Goal: Information Seeking & Learning: Learn about a topic

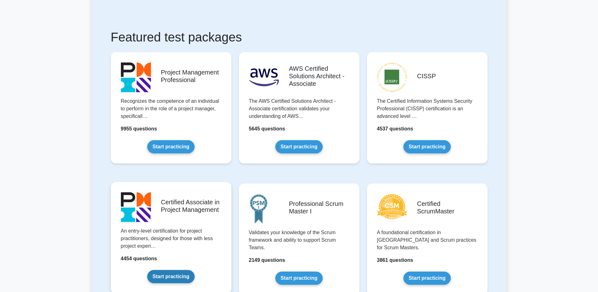
scroll to position [126, 0]
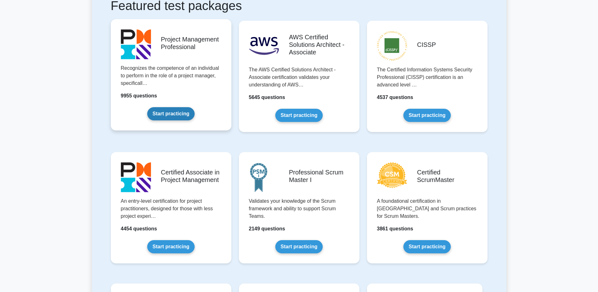
click at [171, 109] on link "Start practicing" at bounding box center [170, 113] width 47 height 13
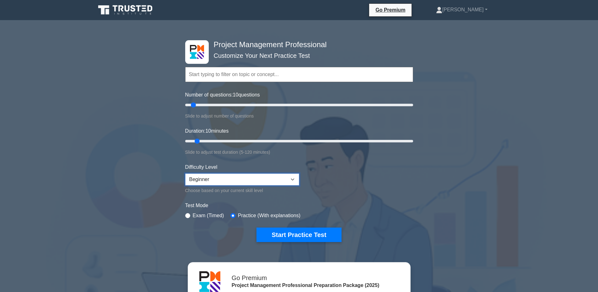
click at [249, 179] on select "Beginner Intermediate Expert" at bounding box center [242, 179] width 114 height 12
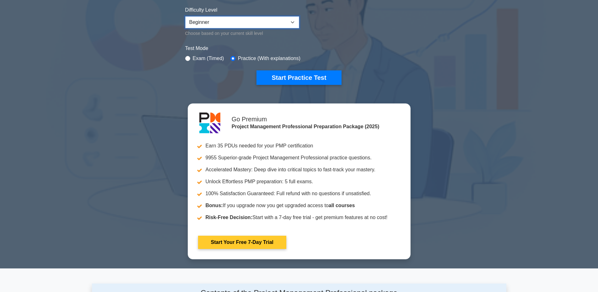
scroll to position [63, 0]
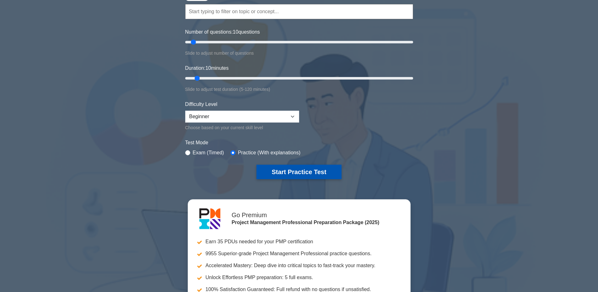
click at [299, 176] on button "Start Practice Test" at bounding box center [299, 172] width 85 height 14
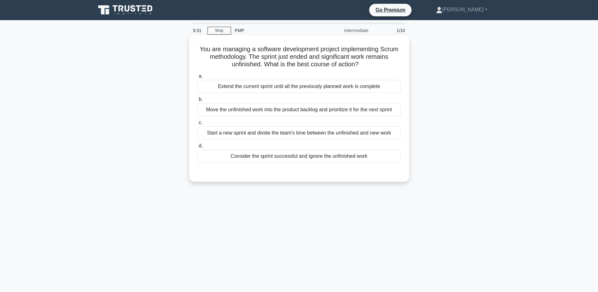
click at [339, 112] on div "Move the unfinished work into the product backlog and prioritize it for the nex…" at bounding box center [299, 109] width 203 height 13
click at [198, 101] on input "b. Move the unfinished work into the product backlog and prioritize it for the …" at bounding box center [198, 99] width 0 height 4
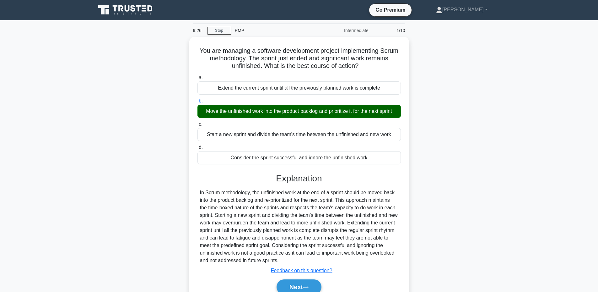
scroll to position [31, 0]
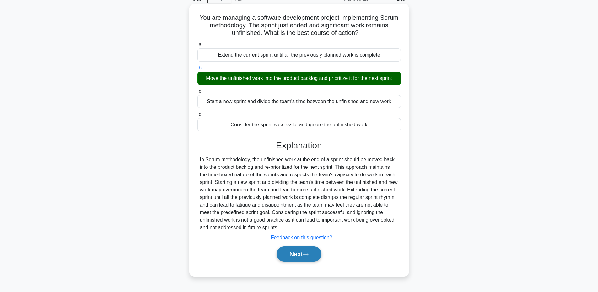
click at [308, 255] on icon at bounding box center [306, 253] width 6 height 3
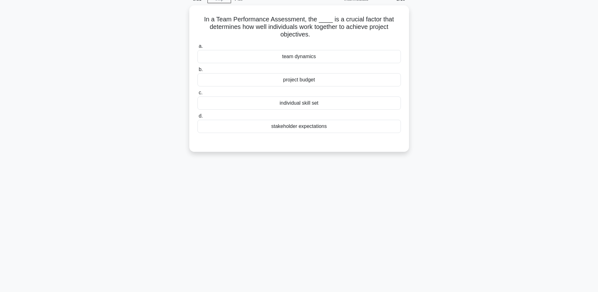
scroll to position [0, 0]
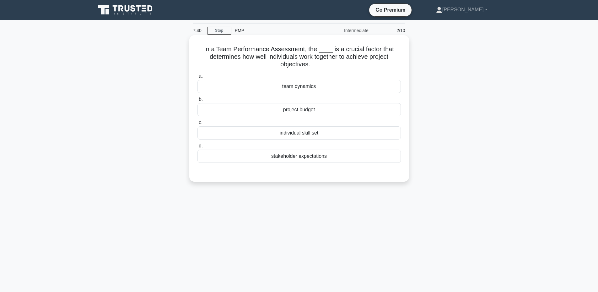
click at [360, 135] on div "individual skill set" at bounding box center [299, 132] width 203 height 13
click at [198, 125] on input "c. individual skill set" at bounding box center [198, 123] width 0 height 4
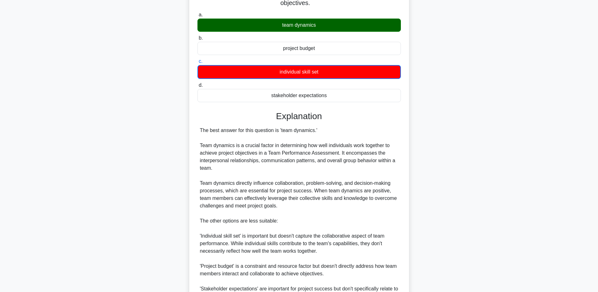
scroll to position [149, 0]
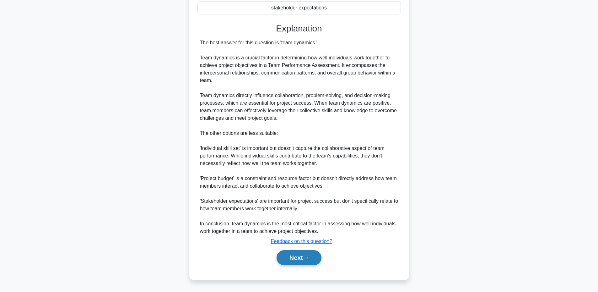
click at [314, 256] on button "Next" at bounding box center [299, 257] width 45 height 15
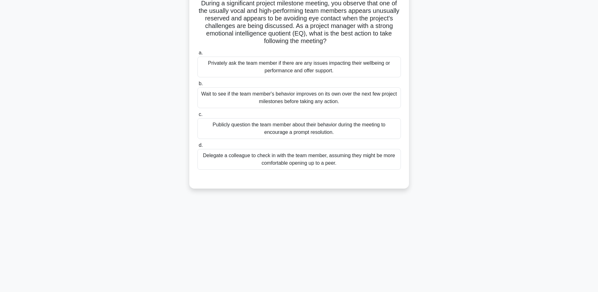
scroll to position [0, 0]
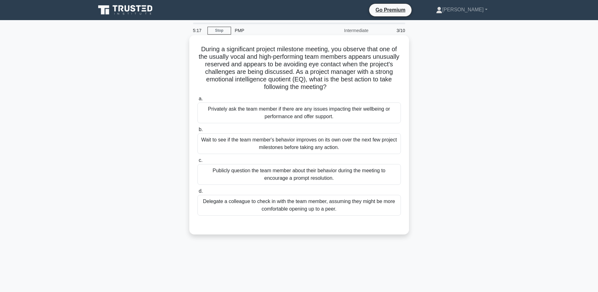
click at [342, 112] on div "Privately ask the team member if there are any issues impacting their wellbeing…" at bounding box center [299, 112] width 203 height 21
click at [198, 101] on input "a. Privately ask the team member if there are any issues impacting their wellbe…" at bounding box center [198, 99] width 0 height 4
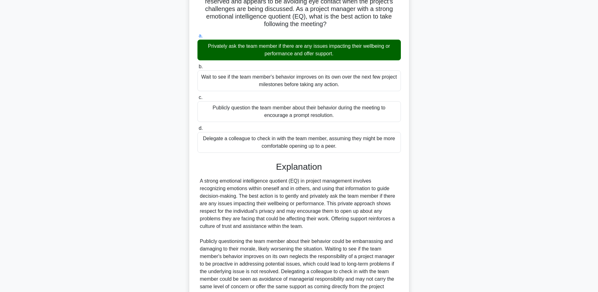
scroll to position [126, 0]
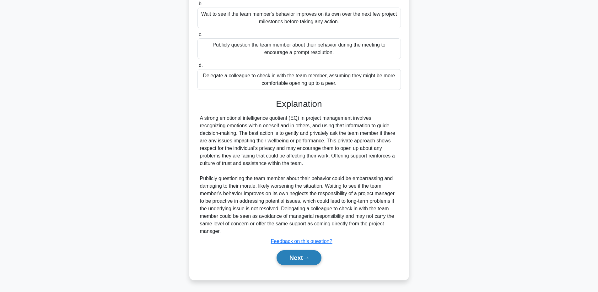
click at [312, 263] on button "Next" at bounding box center [299, 257] width 45 height 15
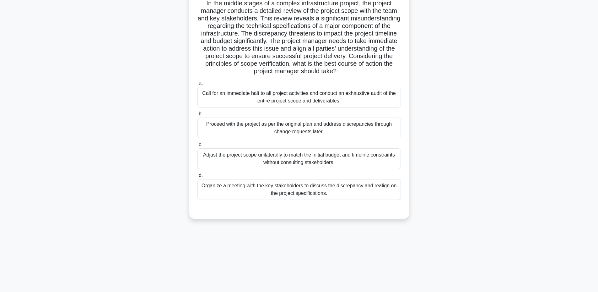
scroll to position [0, 0]
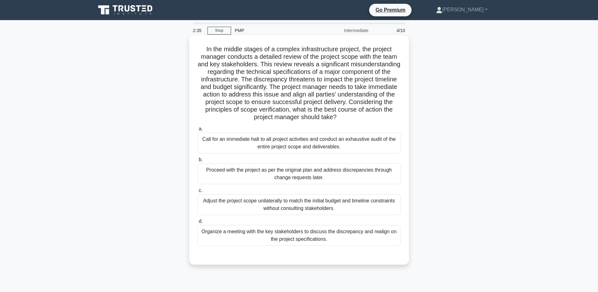
click at [335, 236] on div "Organize a meeting with the key stakeholders to discuss the discrepancy and rea…" at bounding box center [299, 235] width 203 height 21
click at [198, 223] on input "d. Organize a meeting with the key stakeholders to discuss the discrepancy and …" at bounding box center [198, 221] width 0 height 4
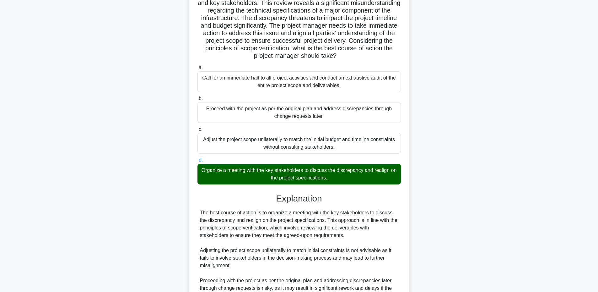
scroll to position [156, 0]
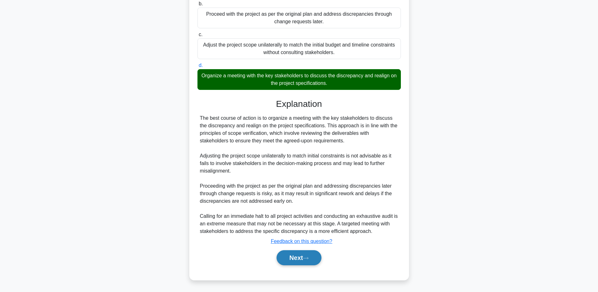
click at [305, 258] on button "Next" at bounding box center [299, 257] width 45 height 15
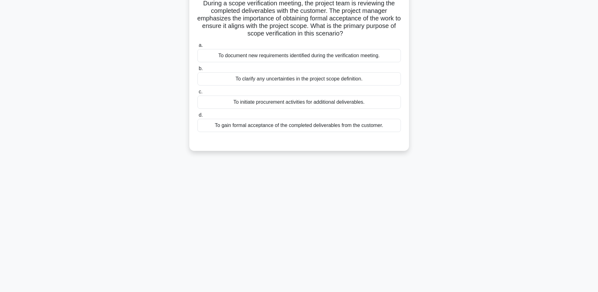
scroll to position [0, 0]
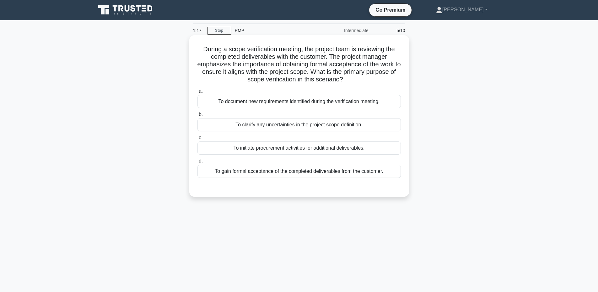
click at [374, 173] on div "To gain formal acceptance of the completed deliverables from the customer." at bounding box center [299, 171] width 203 height 13
click at [198, 163] on input "d. To gain formal acceptance of the completed deliverables from the customer." at bounding box center [198, 161] width 0 height 4
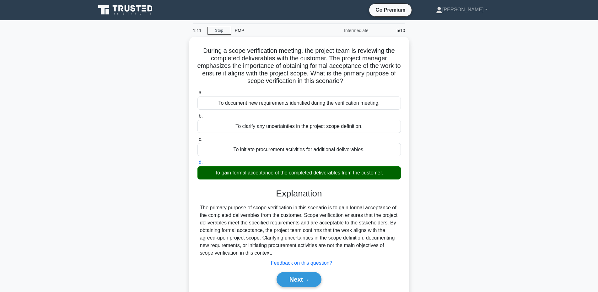
scroll to position [31, 0]
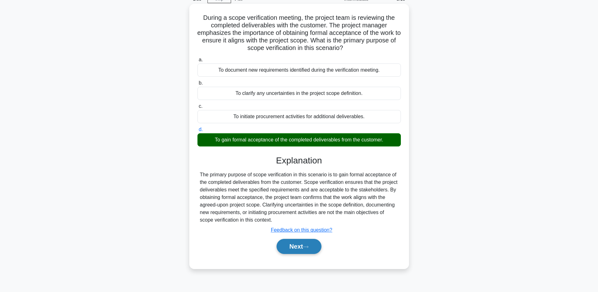
click at [308, 248] on icon at bounding box center [306, 246] width 6 height 3
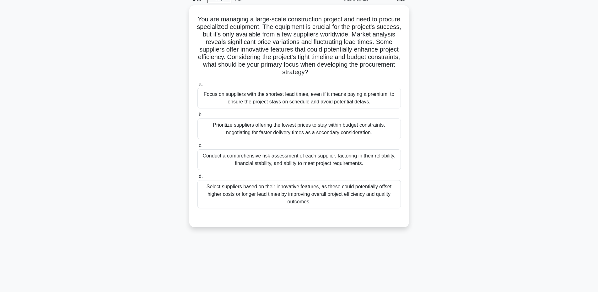
scroll to position [0, 0]
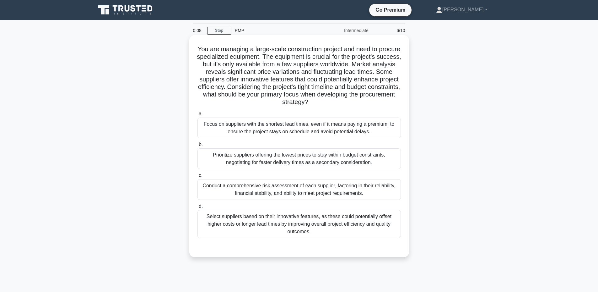
click at [369, 227] on div "Select suppliers based on their innovative features, as these could potentially…" at bounding box center [299, 224] width 203 height 28
click at [198, 208] on input "d. Select suppliers based on their innovative features, as these could potentia…" at bounding box center [198, 206] width 0 height 4
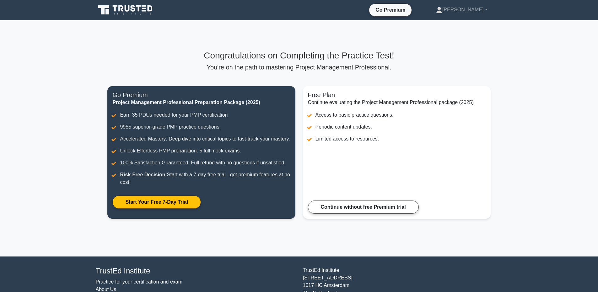
click at [138, 11] on icon at bounding box center [126, 10] width 60 height 12
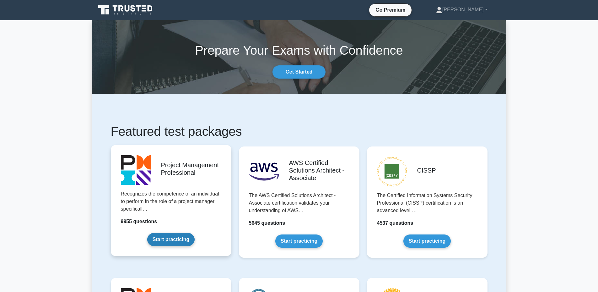
click at [176, 242] on link "Start practicing" at bounding box center [170, 239] width 47 height 13
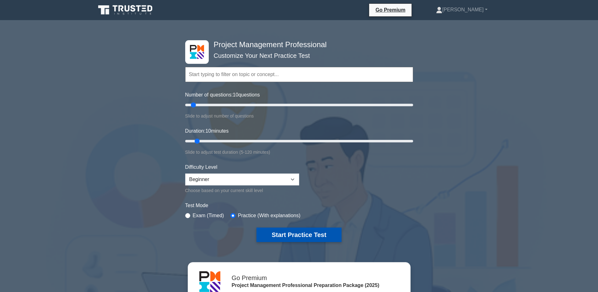
click at [303, 236] on button "Start Practice Test" at bounding box center [299, 234] width 85 height 14
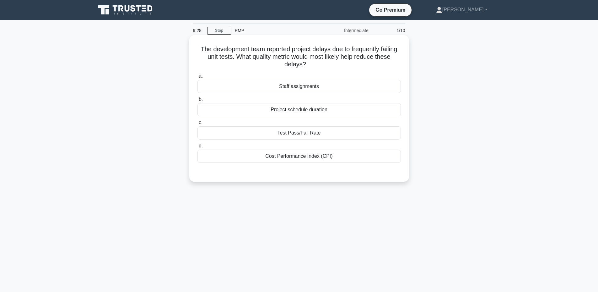
click at [326, 135] on div "Test Pass/Fail Rate" at bounding box center [299, 132] width 203 height 13
click at [198, 125] on input "c. Test Pass/Fail Rate" at bounding box center [198, 123] width 0 height 4
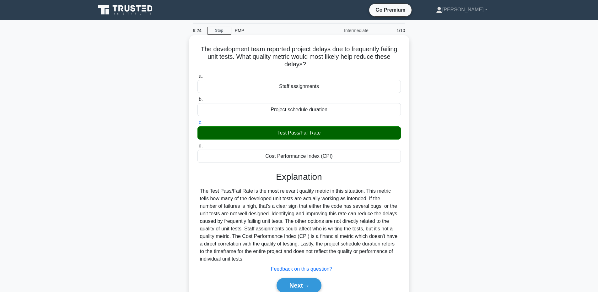
scroll to position [31, 0]
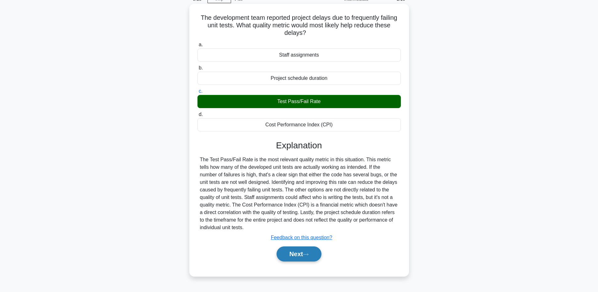
click at [308, 254] on icon at bounding box center [306, 253] width 6 height 3
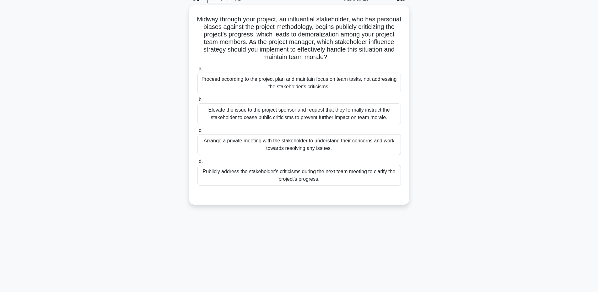
scroll to position [0, 0]
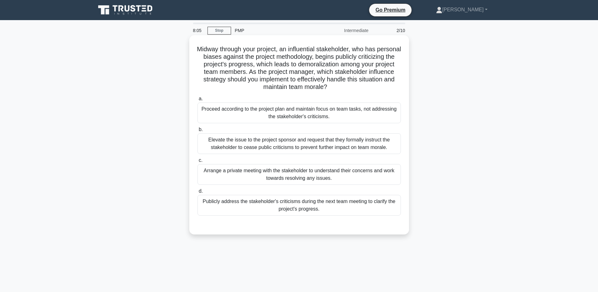
click at [352, 144] on div "Elevate the issue to the project sponsor and request that they formally instruc…" at bounding box center [299, 143] width 203 height 21
click at [198, 132] on input "b. Elevate the issue to the project sponsor and request that they formally inst…" at bounding box center [198, 129] width 0 height 4
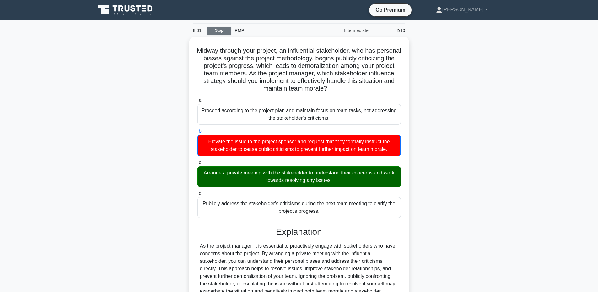
click at [217, 30] on link "Stop" at bounding box center [220, 31] width 24 height 8
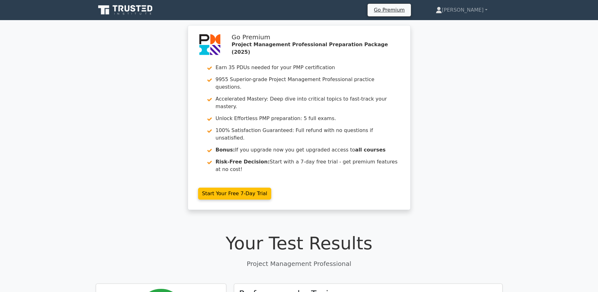
click at [128, 6] on icon at bounding box center [126, 10] width 60 height 12
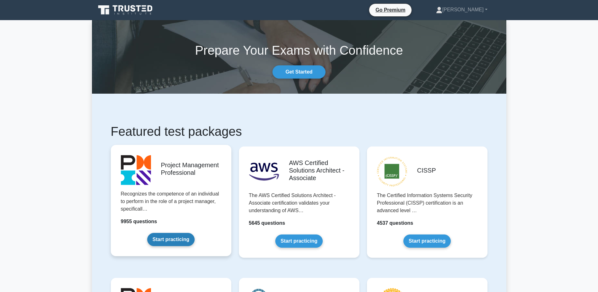
click at [166, 242] on link "Start practicing" at bounding box center [170, 239] width 47 height 13
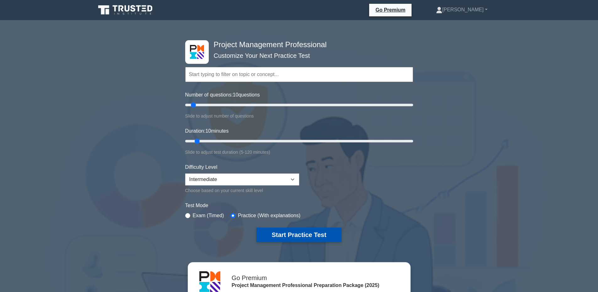
click at [329, 234] on button "Start Practice Test" at bounding box center [299, 234] width 85 height 14
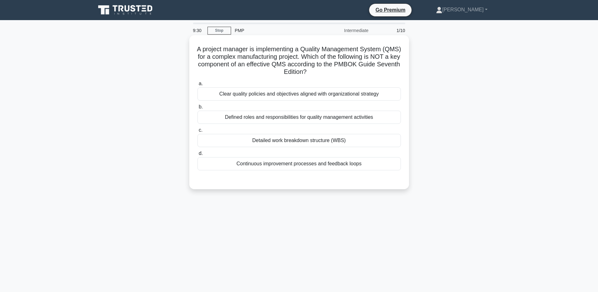
click at [309, 139] on div "Detailed work breakdown structure (WBS)" at bounding box center [299, 140] width 203 height 13
click at [198, 132] on input "c. Detailed work breakdown structure (WBS)" at bounding box center [198, 130] width 0 height 4
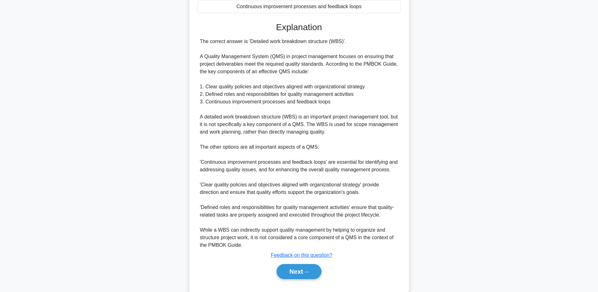
scroll to position [171, 0]
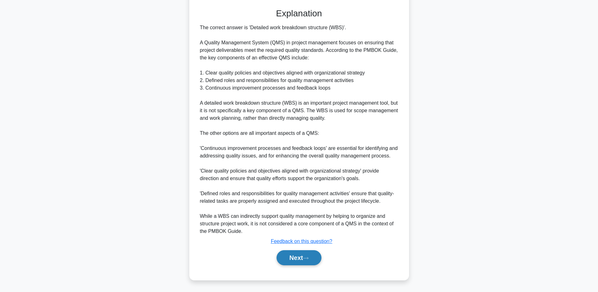
click at [299, 260] on button "Next" at bounding box center [299, 257] width 45 height 15
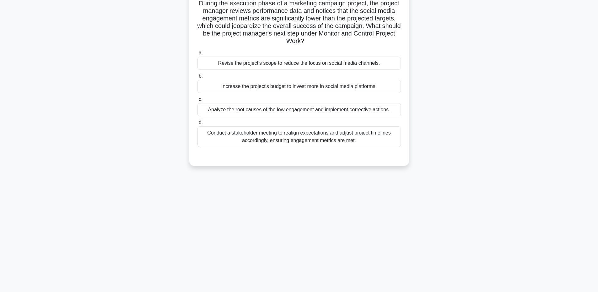
scroll to position [0, 0]
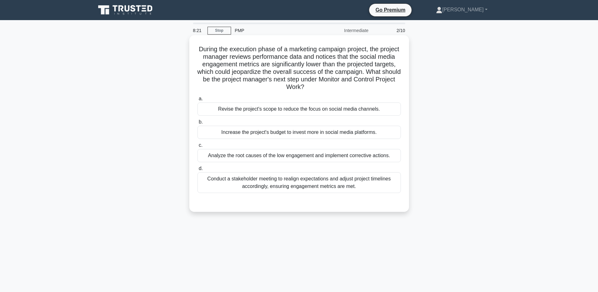
click at [373, 159] on div "Analyze the root causes of the low engagement and implement corrective actions." at bounding box center [299, 155] width 203 height 13
click at [198, 147] on input "c. Analyze the root causes of the low engagement and implement corrective actio…" at bounding box center [198, 145] width 0 height 4
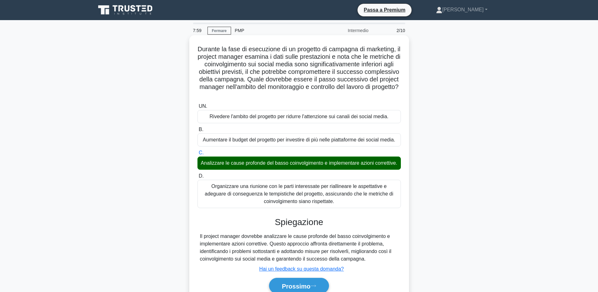
scroll to position [47, 0]
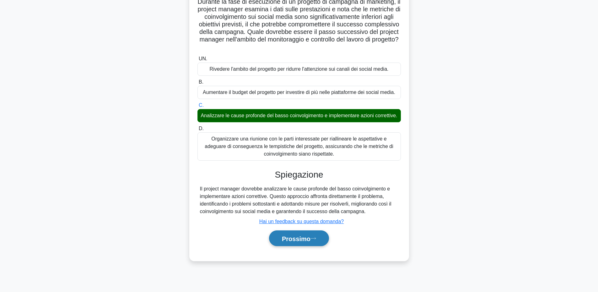
click at [293, 242] on font "Prossimo" at bounding box center [296, 238] width 29 height 7
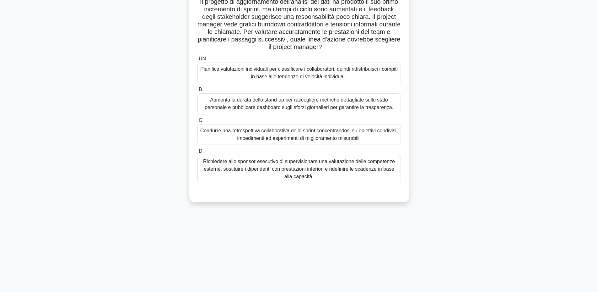
scroll to position [0, 0]
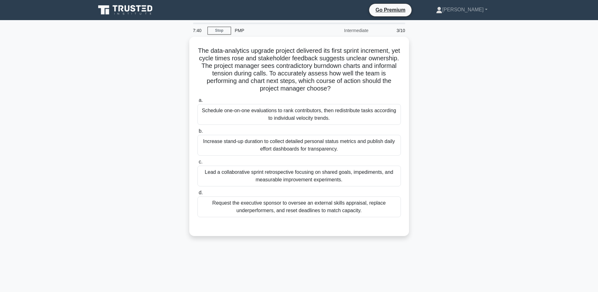
click at [461, 64] on div "The data-analytics upgrade project delivered its first sprint increment, yet cy…" at bounding box center [299, 140] width 415 height 207
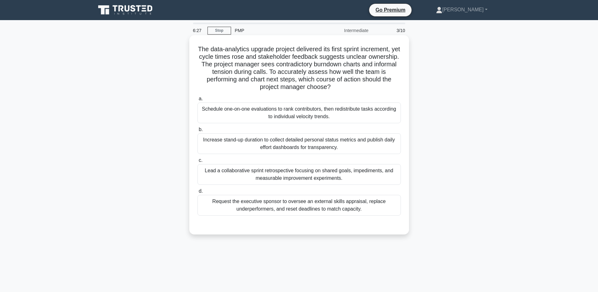
click at [323, 176] on div "Lead a collaborative sprint retrospective focusing on shared goals, impediments…" at bounding box center [299, 174] width 203 height 21
click at [198, 162] on input "c. Lead a collaborative sprint retrospective focusing on shared goals, impedime…" at bounding box center [198, 160] width 0 height 4
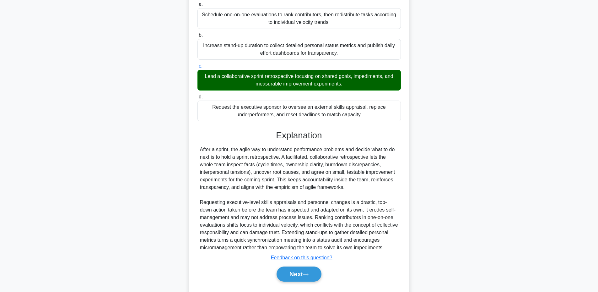
scroll to position [118, 0]
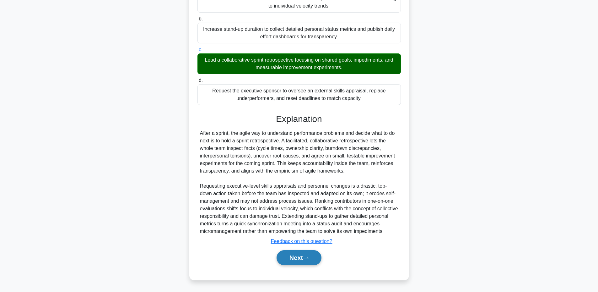
click at [298, 260] on button "Next" at bounding box center [299, 257] width 45 height 15
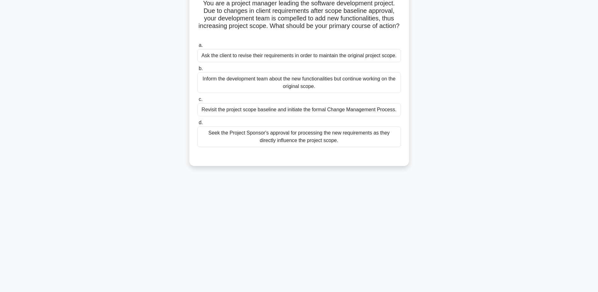
scroll to position [0, 0]
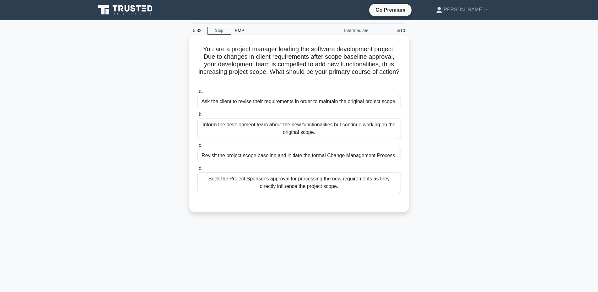
click at [375, 155] on div "Revisit the project scope baseline and initiate the formal Change Management Pr…" at bounding box center [299, 155] width 203 height 13
click at [198, 147] on input "c. Revisit the project scope baseline and initiate the formal Change Management…" at bounding box center [198, 145] width 0 height 4
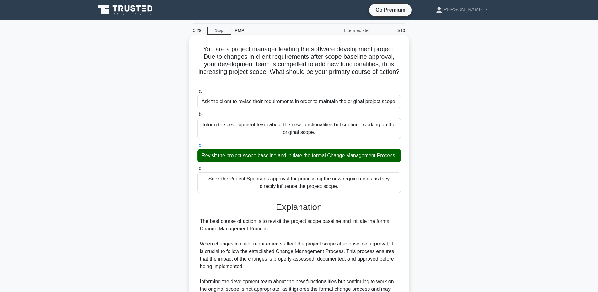
scroll to position [126, 0]
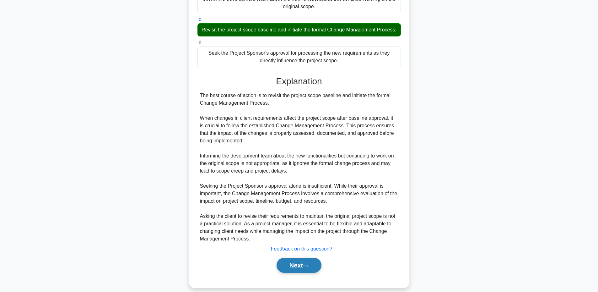
click at [303, 273] on button "Next" at bounding box center [299, 264] width 45 height 15
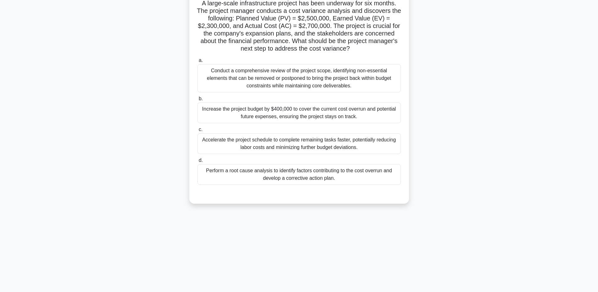
scroll to position [0, 0]
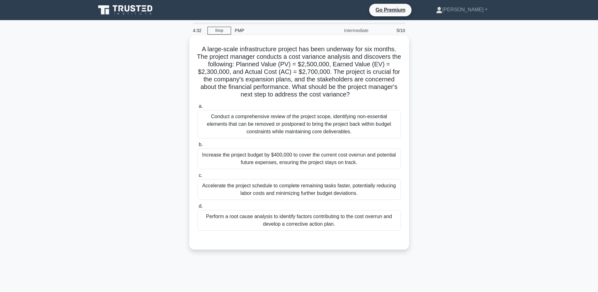
click at [354, 220] on div "Perform a root cause analysis to identify factors contributing to the cost over…" at bounding box center [299, 220] width 203 height 21
click at [198, 208] on input "d. Perform a root cause analysis to identify factors contributing to the cost o…" at bounding box center [198, 206] width 0 height 4
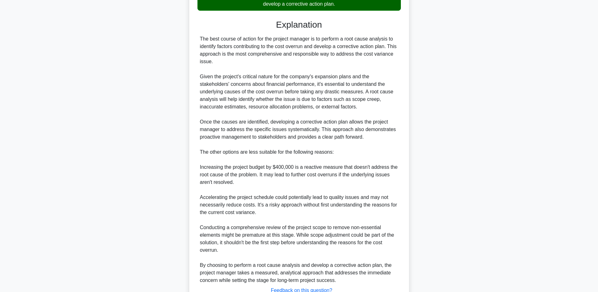
scroll to position [269, 0]
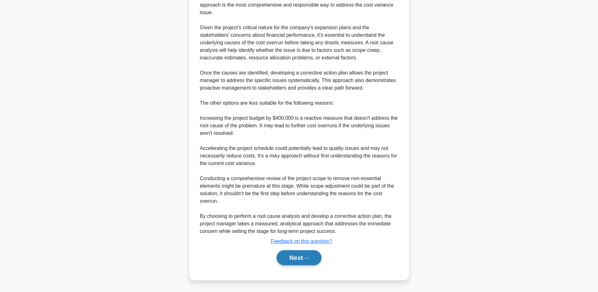
click at [295, 255] on button "Next" at bounding box center [299, 257] width 45 height 15
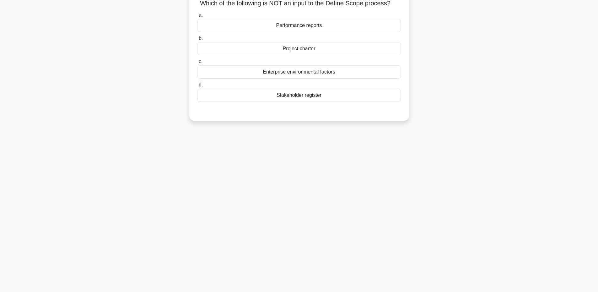
scroll to position [0, 0]
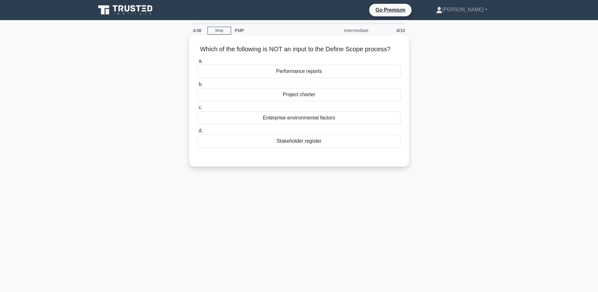
click at [311, 72] on div "Performance reports" at bounding box center [299, 71] width 203 height 13
click at [198, 63] on input "a. Performance reports" at bounding box center [198, 61] width 0 height 4
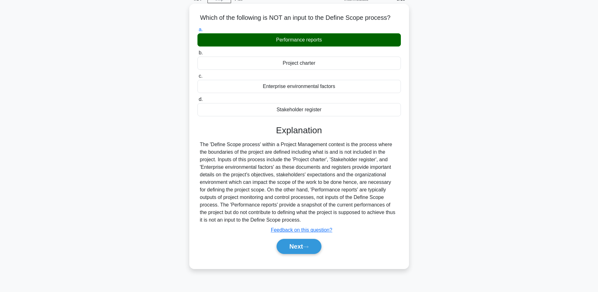
scroll to position [47, 0]
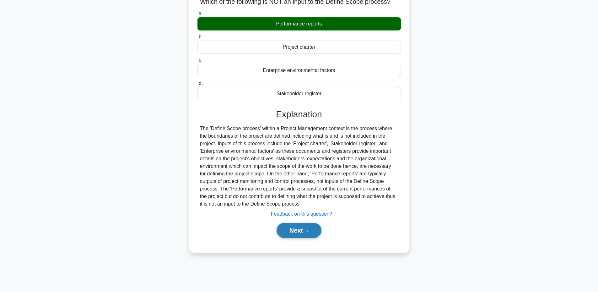
click at [306, 234] on button "Next" at bounding box center [299, 230] width 45 height 15
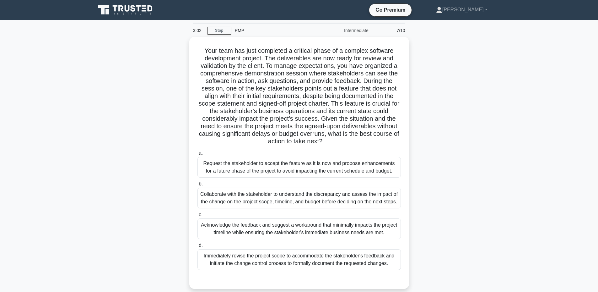
scroll to position [31, 0]
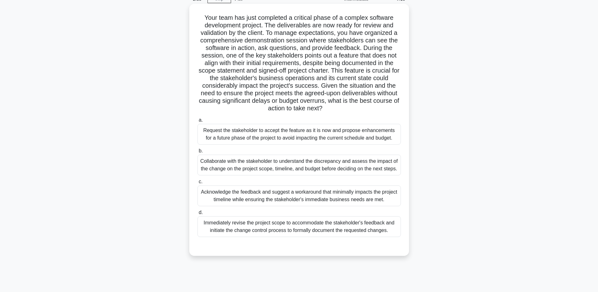
click at [348, 223] on div "Immediately revise the project scope to accommodate the stakeholder's feedback …" at bounding box center [299, 226] width 203 height 21
click at [198, 214] on input "d. Immediately revise the project scope to accommodate the stakeholder's feedba…" at bounding box center [198, 212] width 0 height 4
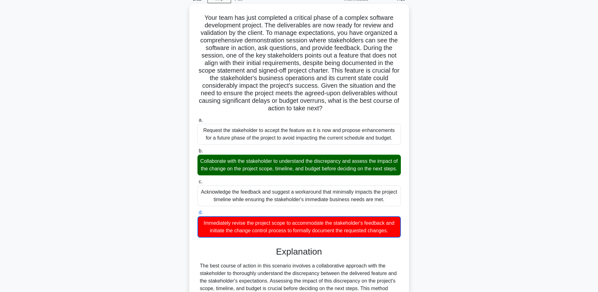
scroll to position [126, 0]
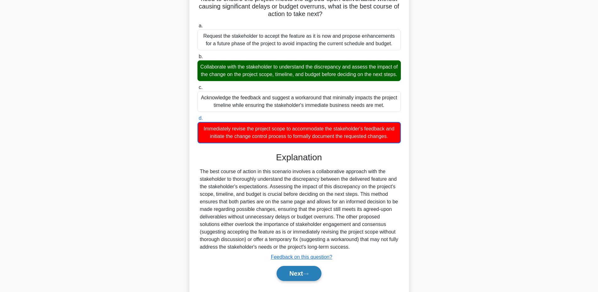
click at [304, 278] on button "Next" at bounding box center [299, 273] width 45 height 15
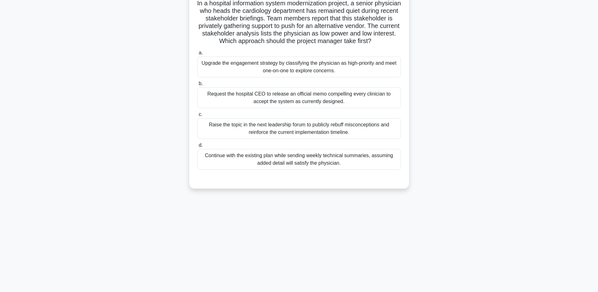
scroll to position [0, 0]
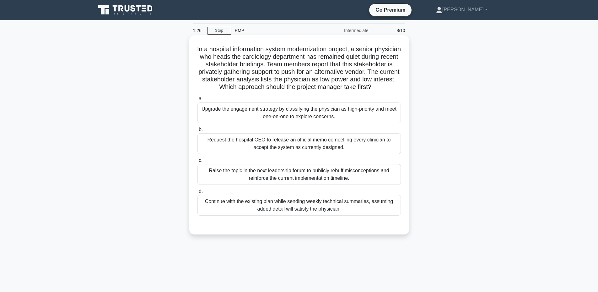
click at [377, 118] on div "Upgrade the engagement strategy by classifying the physician as high-priority a…" at bounding box center [299, 112] width 203 height 21
click at [198, 101] on input "a. Upgrade the engagement strategy by classifying the physician as high-priorit…" at bounding box center [198, 99] width 0 height 4
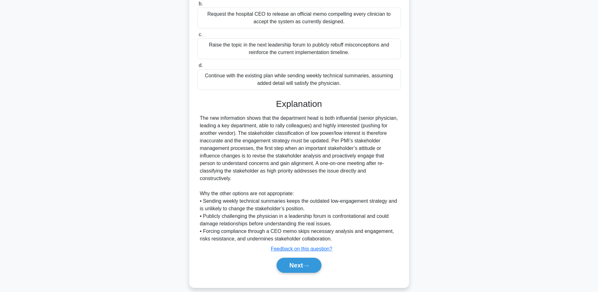
scroll to position [133, 0]
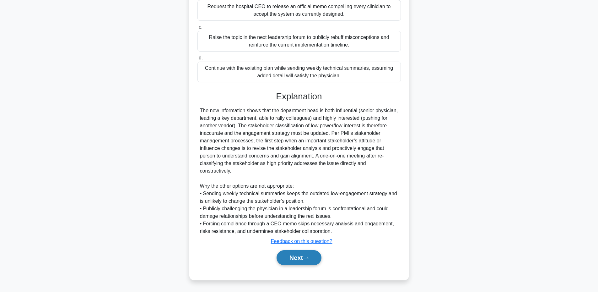
click at [292, 255] on button "Next" at bounding box center [299, 257] width 45 height 15
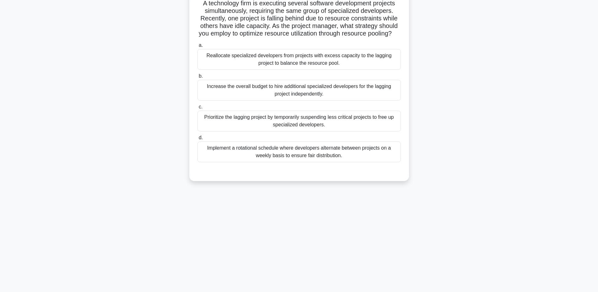
scroll to position [0, 0]
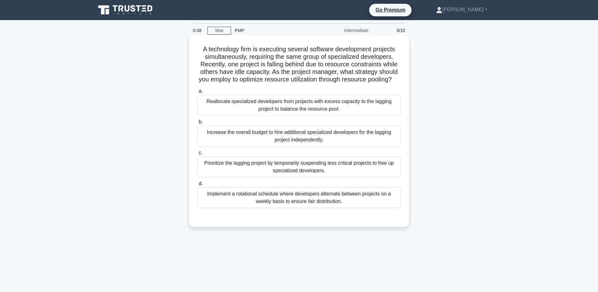
click at [386, 177] on div "Prioritize the lagging project by temporarily suspending less critical projects…" at bounding box center [299, 166] width 203 height 21
click at [198, 155] on input "c. Prioritize the lagging project by temporarily suspending less critical proje…" at bounding box center [198, 153] width 0 height 4
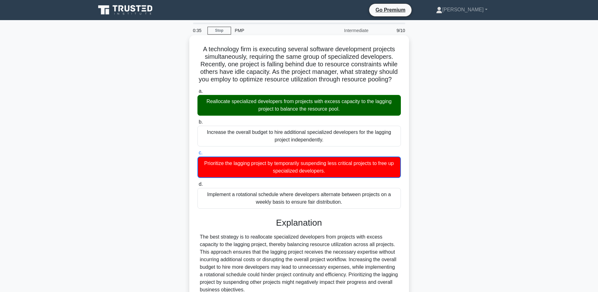
scroll to position [66, 0]
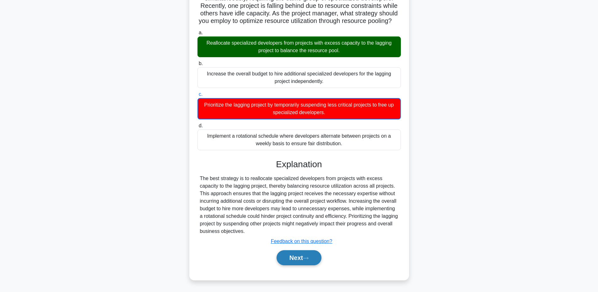
click at [303, 259] on button "Next" at bounding box center [299, 257] width 45 height 15
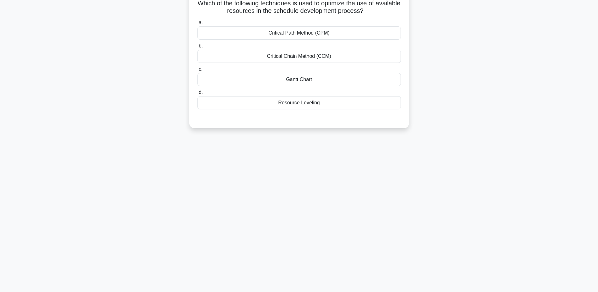
scroll to position [0, 0]
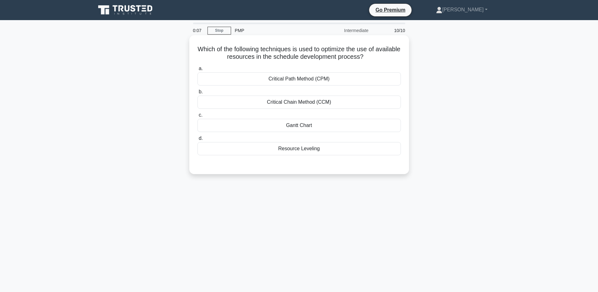
click at [309, 122] on div "Gantt Chart" at bounding box center [299, 125] width 203 height 13
click at [198, 117] on input "c. Gantt Chart" at bounding box center [198, 115] width 0 height 4
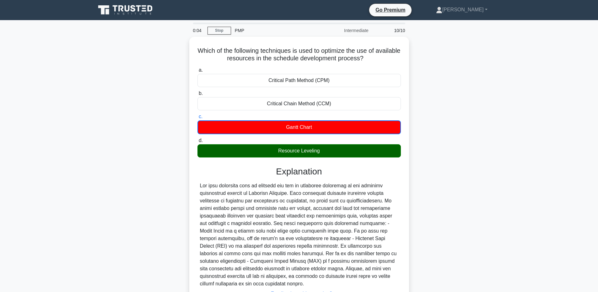
scroll to position [31, 0]
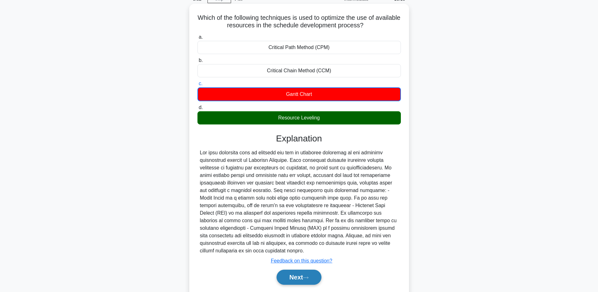
click at [308, 274] on button "Next" at bounding box center [299, 276] width 45 height 15
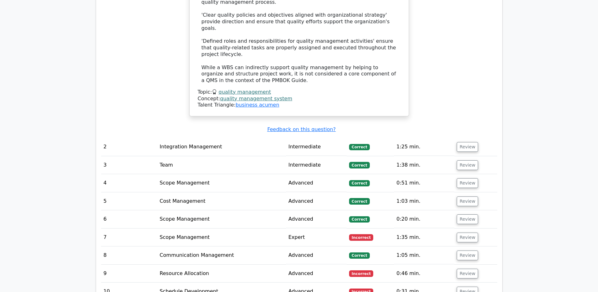
scroll to position [942, 0]
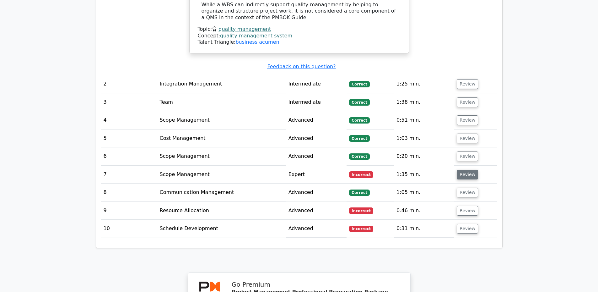
click at [463, 170] on button "Review" at bounding box center [467, 175] width 21 height 10
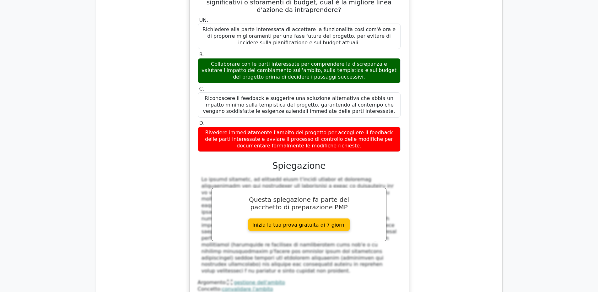
scroll to position [1350, 0]
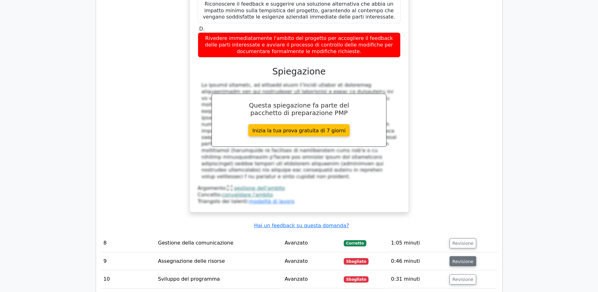
click at [462, 258] on font "Revisione" at bounding box center [463, 260] width 21 height 5
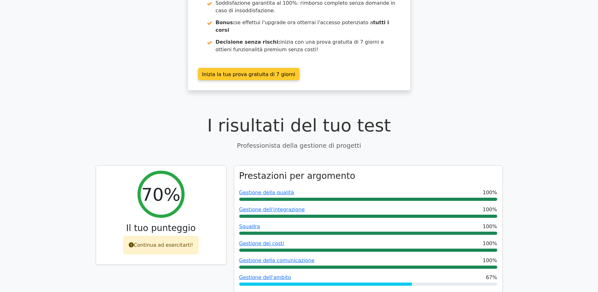
scroll to position [0, 0]
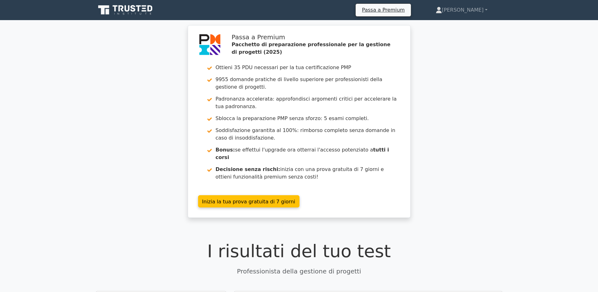
click at [118, 10] on icon at bounding box center [126, 10] width 60 height 12
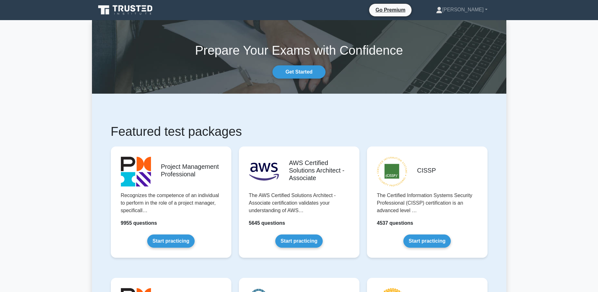
scroll to position [31, 0]
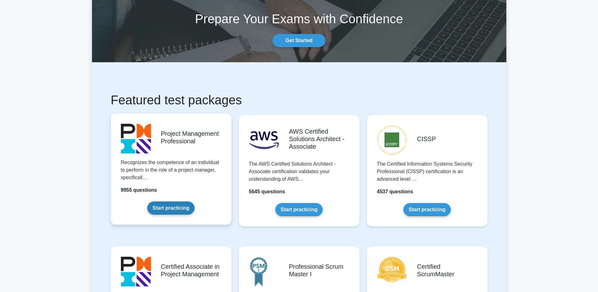
click at [182, 209] on link "Start practicing" at bounding box center [170, 207] width 47 height 13
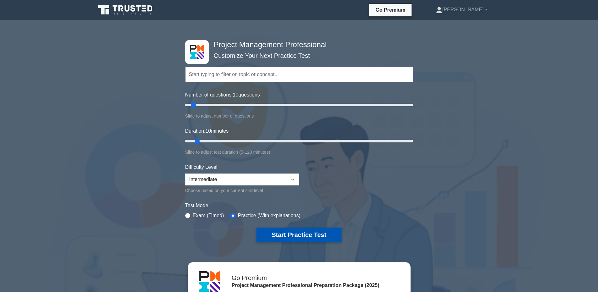
click at [317, 237] on button "Start Practice Test" at bounding box center [299, 234] width 85 height 14
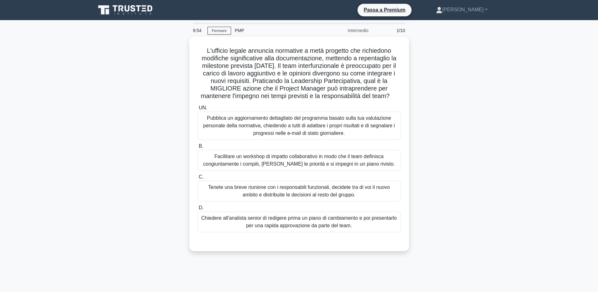
drag, startPoint x: 484, startPoint y: 80, endPoint x: 484, endPoint y: 84, distance: 4.1
click at [484, 80] on div "L'ufficio legale annuncia normative a metà progetto che richiedono modifiche si…" at bounding box center [299, 148] width 415 height 222
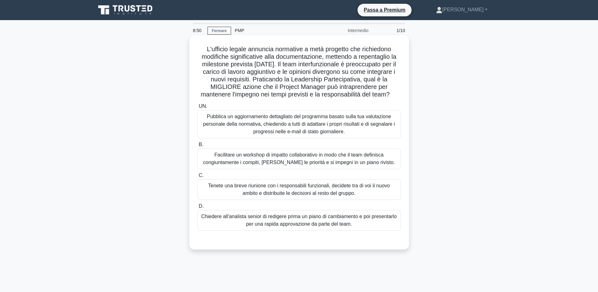
click at [347, 164] on font "Facilitare un workshop di impatto collaborativo in modo che il team definisca c…" at bounding box center [299, 158] width 192 height 13
click at [198, 147] on input "B. Facilitare un workshop di impatto collaborativo in modo che il team definisc…" at bounding box center [198, 145] width 0 height 4
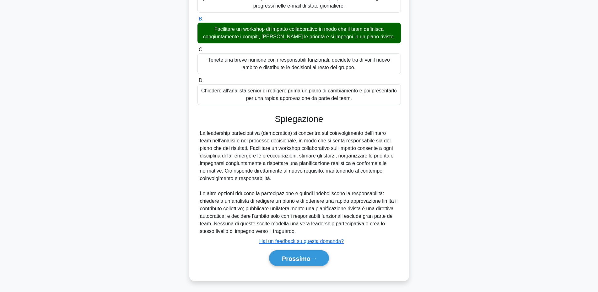
scroll to position [134, 0]
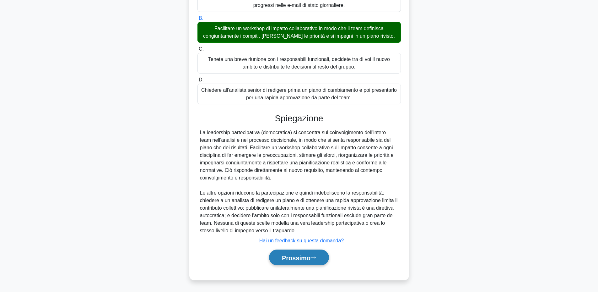
click at [303, 259] on font "Prossimo" at bounding box center [296, 257] width 29 height 7
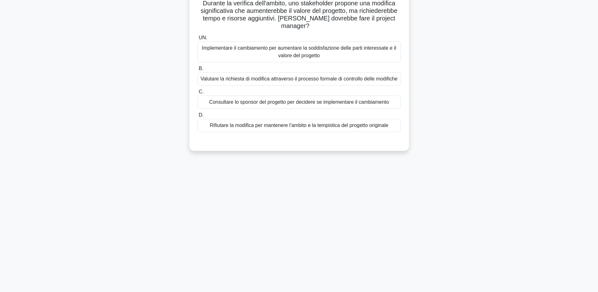
scroll to position [0, 0]
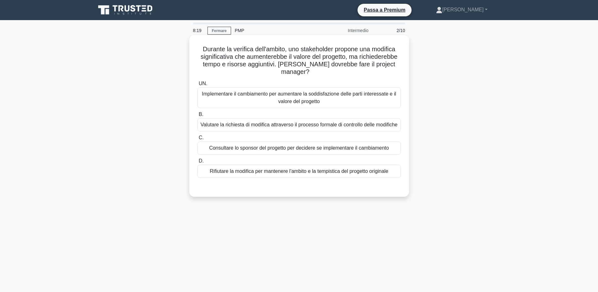
click at [385, 122] on font "Valutare la richiesta di modifica attraverso il processo formale di controllo d…" at bounding box center [299, 124] width 197 height 5
click at [198, 117] on input "B. Valutare la richiesta di modifica attraverso il processo formale di controll…" at bounding box center [198, 114] width 0 height 4
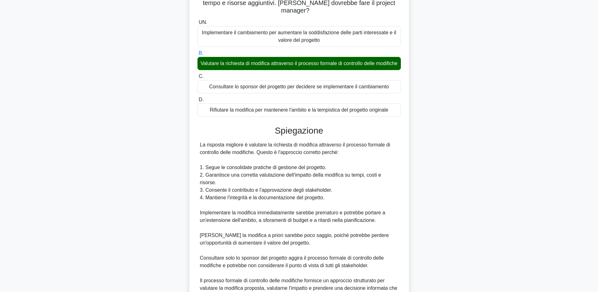
scroll to position [119, 0]
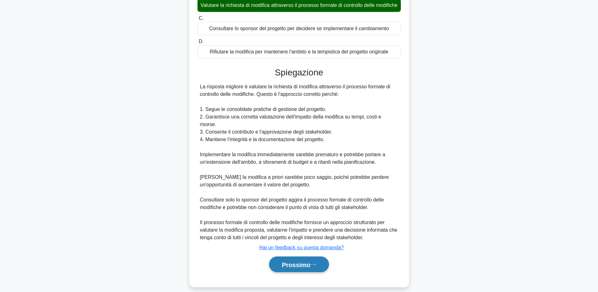
click at [314, 263] on icon at bounding box center [314, 264] width 6 height 3
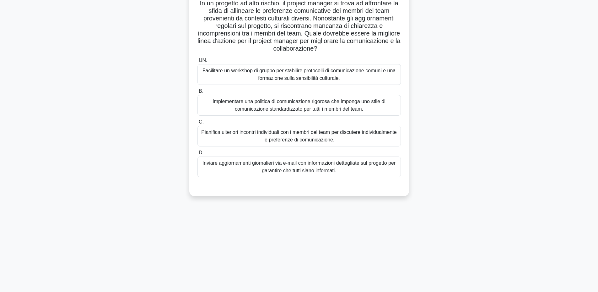
scroll to position [0, 0]
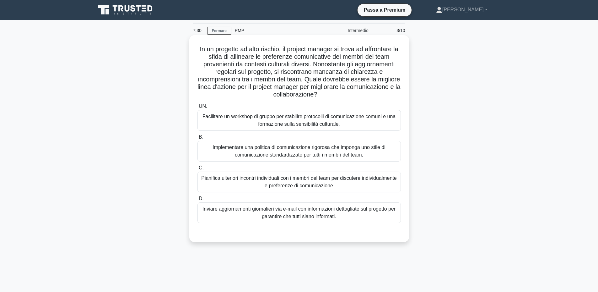
click at [376, 121] on font "Facilitare un workshop di gruppo per stabilire protocolli di comunicazione comu…" at bounding box center [299, 120] width 198 height 15
click at [198, 108] on input "UN. Facilitare un workshop di gruppo per stabilire protocolli di comunicazione …" at bounding box center [198, 106] width 0 height 4
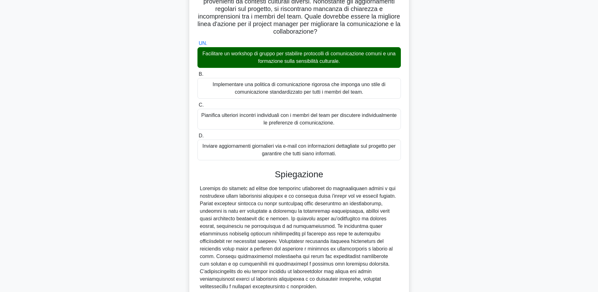
scroll to position [119, 0]
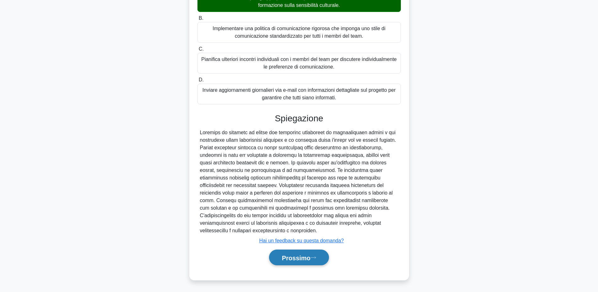
click at [311, 257] on font "Prossimo" at bounding box center [296, 257] width 29 height 7
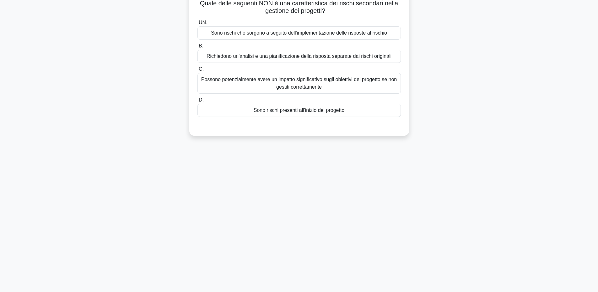
scroll to position [0, 0]
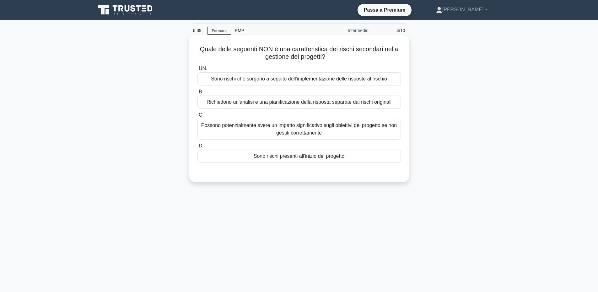
click at [326, 158] on font "Sono rischi presenti all'inizio del progetto" at bounding box center [299, 155] width 91 height 5
click at [198, 148] on input "D. Sono rischi presenti all'inizio del progetto" at bounding box center [198, 146] width 0 height 4
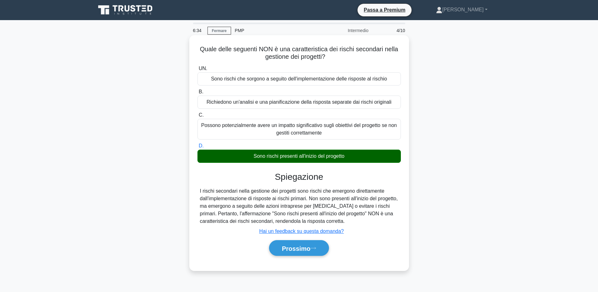
scroll to position [47, 0]
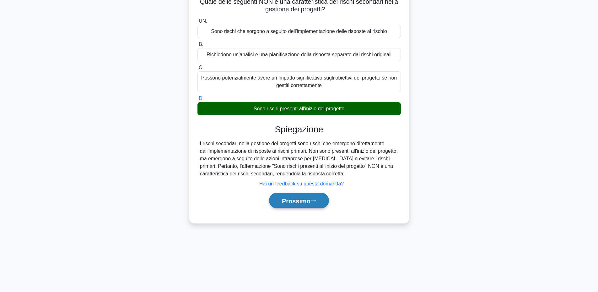
click at [311, 199] on font "Prossimo" at bounding box center [296, 200] width 29 height 7
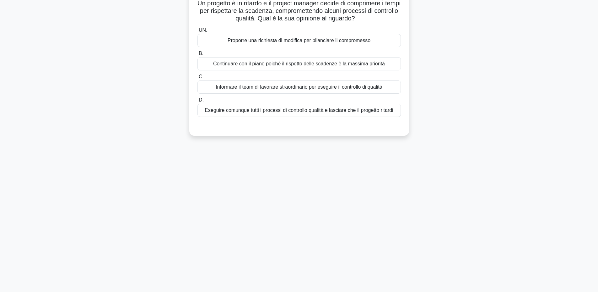
scroll to position [0, 0]
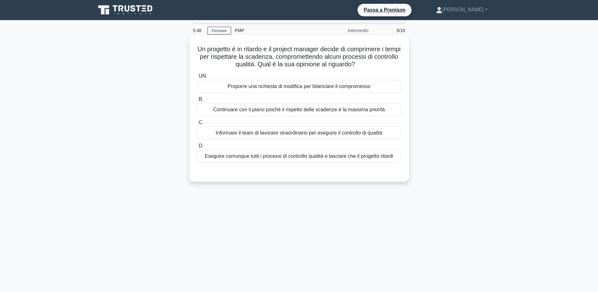
click at [369, 88] on font "Proporre una richiesta di modifica per bilanciare il compromesso" at bounding box center [299, 86] width 143 height 5
click at [198, 78] on input "UN. Proporre una richiesta di modifica per bilanciare il compromesso" at bounding box center [198, 76] width 0 height 4
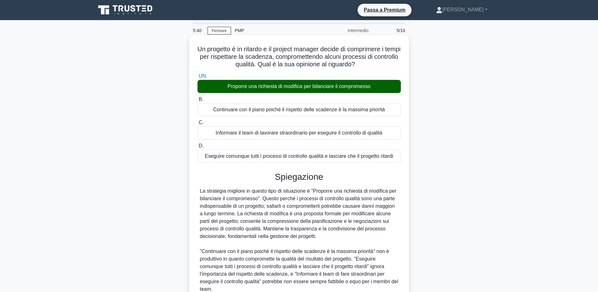
scroll to position [59, 0]
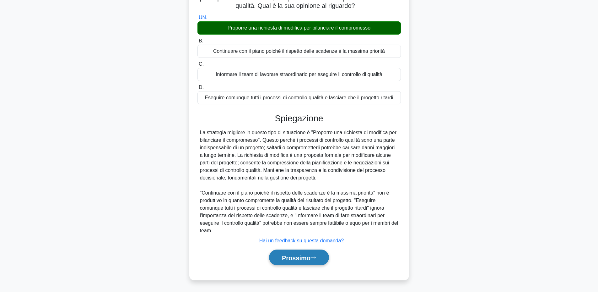
click at [306, 258] on font "Prossimo" at bounding box center [296, 257] width 29 height 7
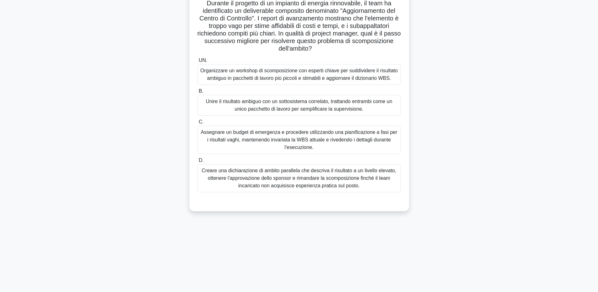
scroll to position [0, 0]
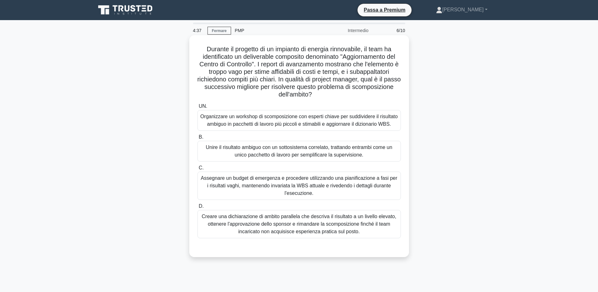
click at [373, 121] on font "Organizzare un workshop di scomposizione con esperti chiave per suddividere il …" at bounding box center [299, 120] width 198 height 13
click at [198, 108] on input "UN. Organizzare un workshop di scomposizione con esperti chiave per suddividere…" at bounding box center [198, 106] width 0 height 4
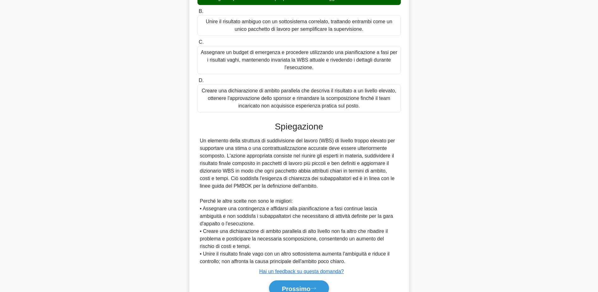
scroll to position [165, 0]
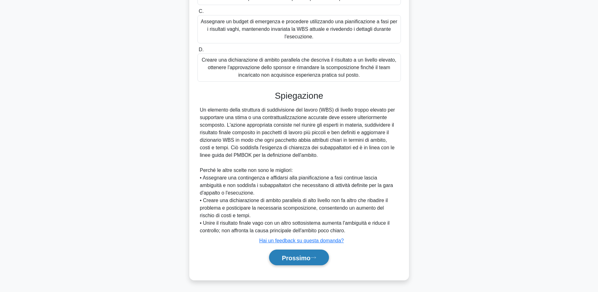
click at [305, 259] on font "Prossimo" at bounding box center [296, 257] width 29 height 7
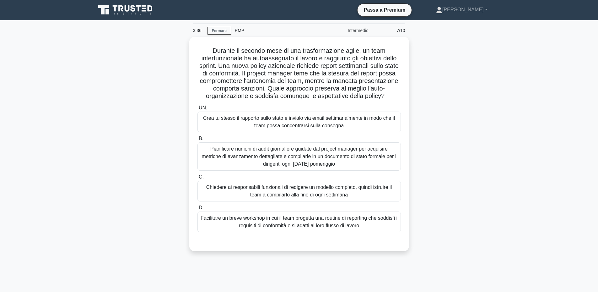
scroll to position [31, 0]
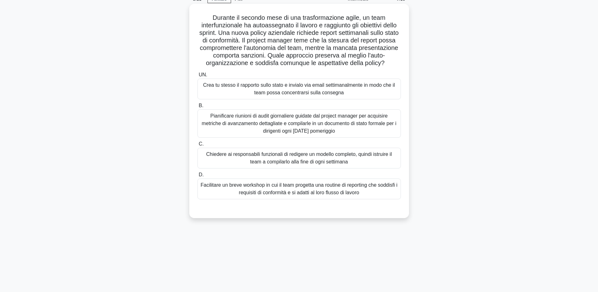
click at [392, 95] on font "Crea tu stesso il rapporto sullo stato e invialo via email settimanalmente in m…" at bounding box center [299, 88] width 192 height 13
click at [198, 77] on input "UN. Crea tu stesso il rapporto sullo stato e invialo via email settimanalmente …" at bounding box center [198, 75] width 0 height 4
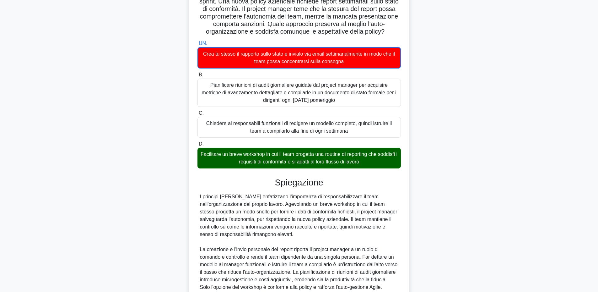
scroll to position [135, 0]
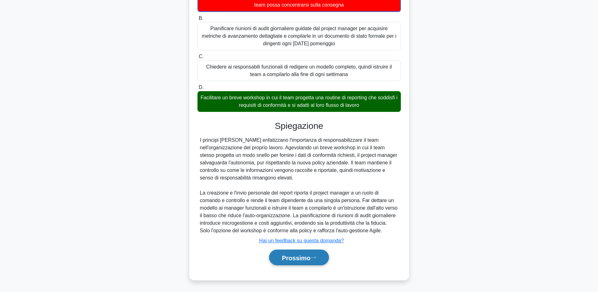
click at [321, 257] on button "Prossimo" at bounding box center [299, 257] width 60 height 16
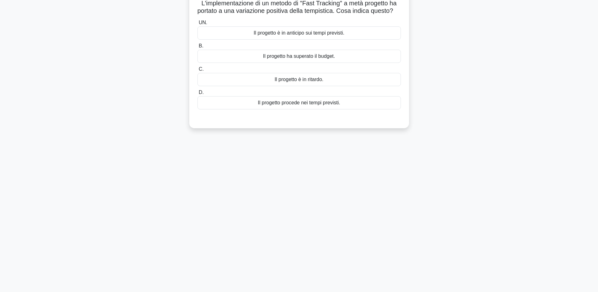
scroll to position [0, 0]
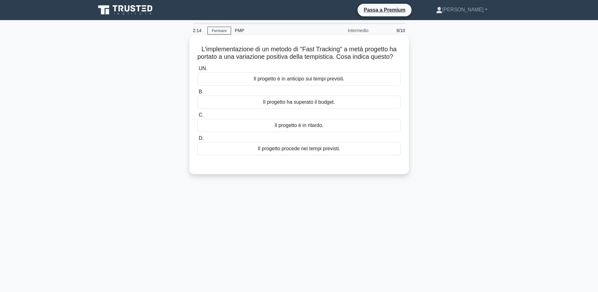
click at [327, 132] on div "Il progetto è in ritardo." at bounding box center [299, 125] width 203 height 13
click at [198, 117] on input "C. Il progetto è in ritardo." at bounding box center [198, 115] width 0 height 4
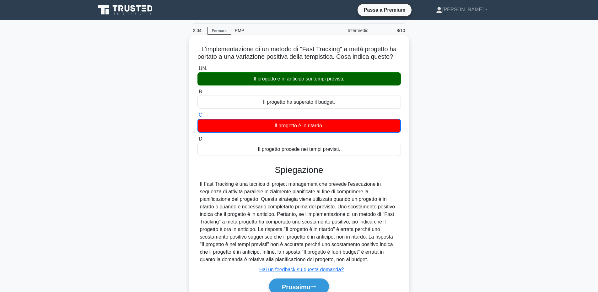
scroll to position [47, 0]
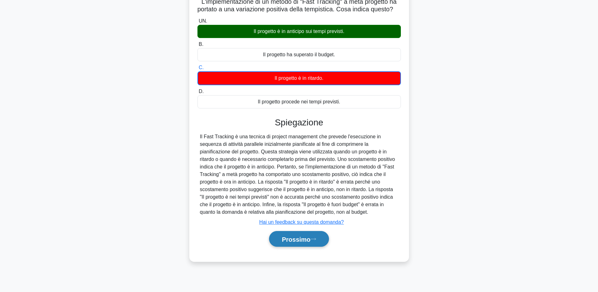
click at [316, 240] on icon at bounding box center [313, 239] width 5 height 2
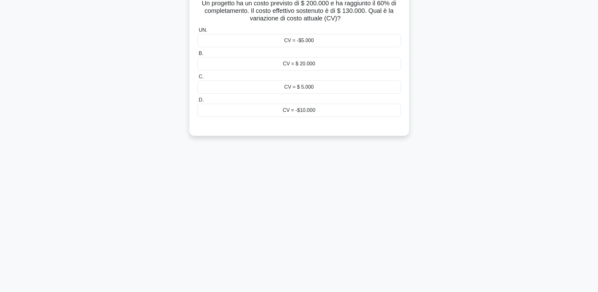
scroll to position [0, 0]
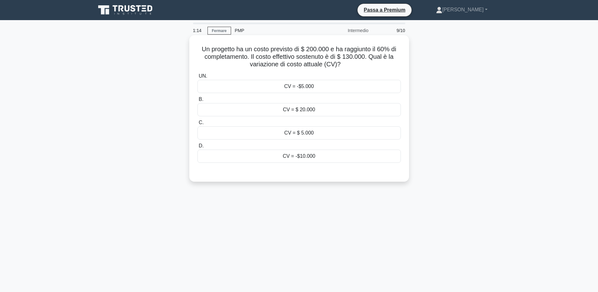
click at [308, 158] on font "CV = -$10.000" at bounding box center [299, 155] width 33 height 5
click at [198, 148] on input "D. CV = -$10.000" at bounding box center [198, 146] width 0 height 4
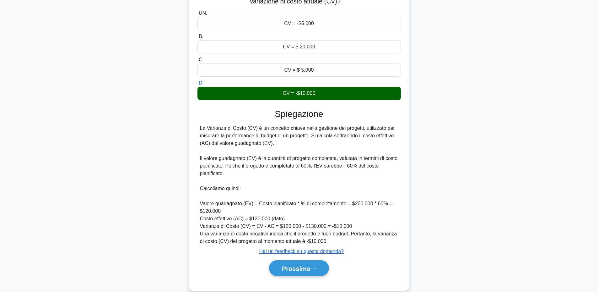
scroll to position [74, 0]
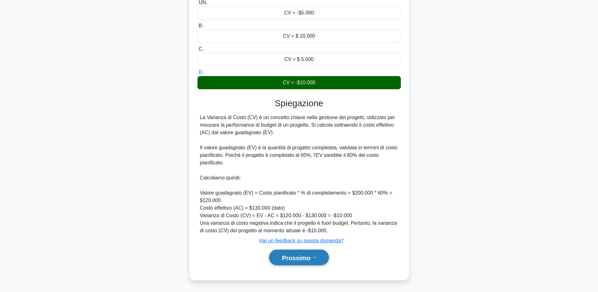
click at [301, 257] on font "Prossimo" at bounding box center [296, 257] width 29 height 7
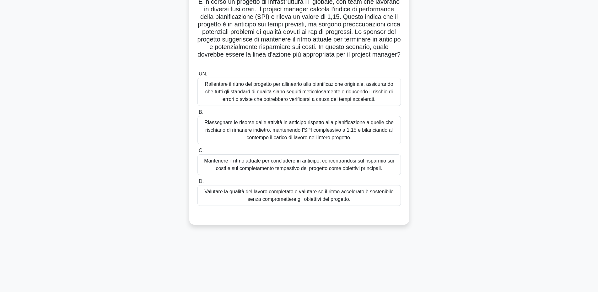
scroll to position [0, 0]
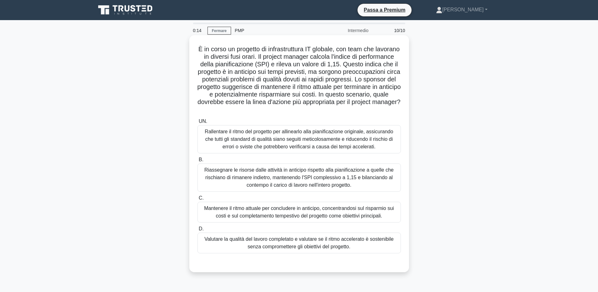
click at [346, 142] on font "Rallentare il ritmo del progetto per allinearlo alla pianificazione originale, …" at bounding box center [299, 139] width 188 height 20
click at [198, 123] on input "UN. Rallentare il ritmo del progetto per allinearlo alla pianificazione origina…" at bounding box center [198, 121] width 0 height 4
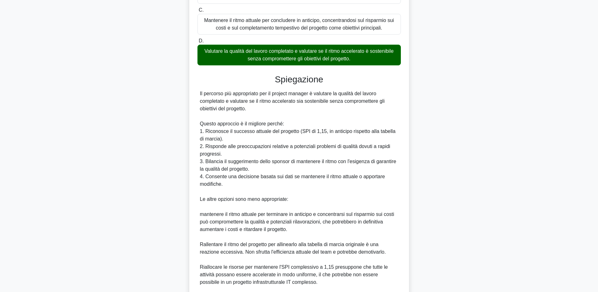
scroll to position [271, 0]
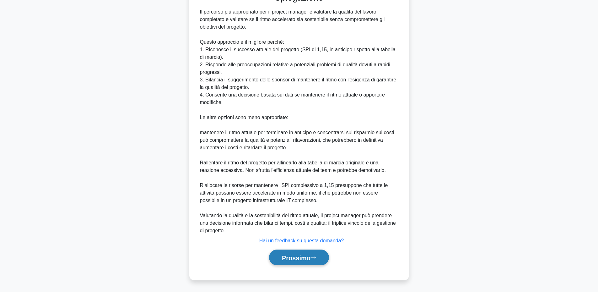
click at [311, 259] on font "Prossimo" at bounding box center [296, 257] width 29 height 7
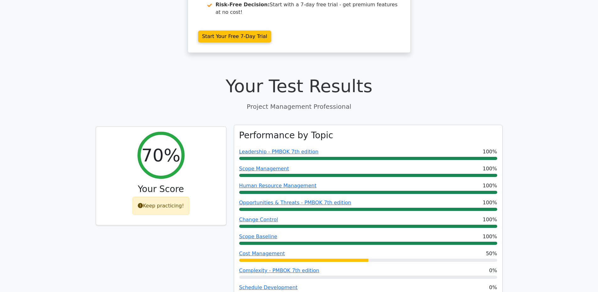
scroll to position [251, 0]
